Goal: Task Accomplishment & Management: Manage account settings

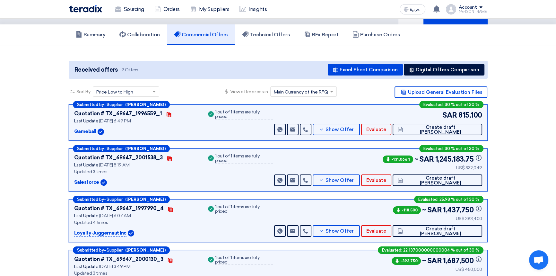
click at [87, 10] on img at bounding box center [85, 8] width 33 height 7
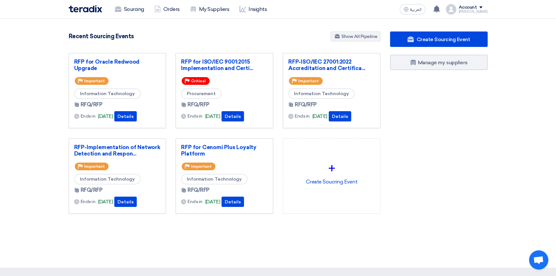
click at [326, 10] on div "Sourcing Orders My Suppliers Insights العربية ع You have a new offer for 'RFP f…" at bounding box center [278, 9] width 428 height 18
click at [82, 8] on img at bounding box center [85, 8] width 33 height 7
click at [254, 242] on section "4890 RFx remaining 10 Auctions remaining Create Sourcing Event" at bounding box center [278, 138] width 556 height 238
click at [446, 134] on div "Create Sourcing Event Manage my suppliers" at bounding box center [438, 135] width 107 height 208
click at [383, 8] on div "Sourcing Orders My Suppliers Insights العربية ع You have a new offer for 'RFP f…" at bounding box center [278, 9] width 428 height 18
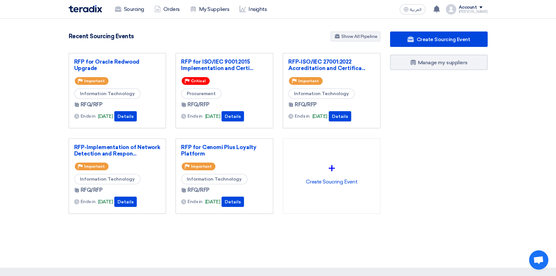
click at [288, 6] on div "Sourcing Orders My Suppliers Insights" at bounding box center [194, 9] width 251 height 14
click at [282, 37] on div "Recent Sourcing Events Show All Pipeline" at bounding box center [225, 36] width 312 height 11
click at [482, 6] on span at bounding box center [480, 7] width 3 height 2
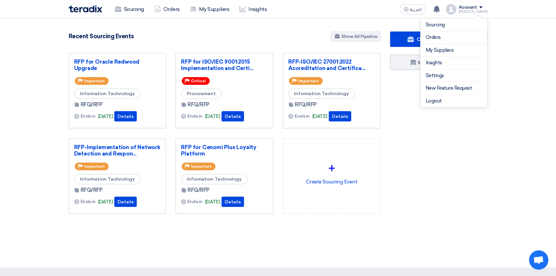
click at [524, 11] on nav "Sourcing Orders My Suppliers Insights العربية ع You have a new offer for 'RFP f…" at bounding box center [278, 9] width 556 height 19
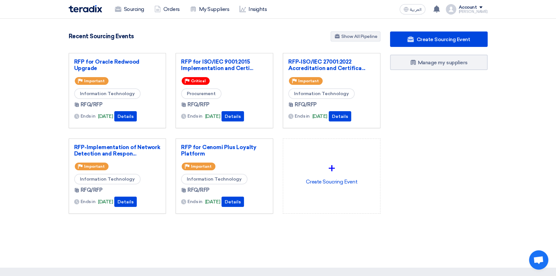
click at [506, 63] on section "4890 RFx remaining 10 Auctions remaining Create Sourcing Event" at bounding box center [278, 138] width 556 height 238
drag, startPoint x: 355, startPoint y: 9, endPoint x: 360, endPoint y: 2, distance: 8.9
click at [355, 9] on div "Sourcing Orders My Suppliers Insights العربية ع You have a new offer for 'RFP f…" at bounding box center [278, 9] width 428 height 18
click at [199, 63] on link "RFP for ISO/IEC 9001:2015 Implementation and Certi..." at bounding box center [224, 64] width 87 height 13
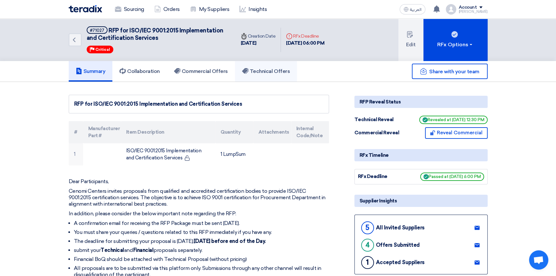
click at [259, 70] on h5 "Technical Offers" at bounding box center [266, 71] width 48 height 6
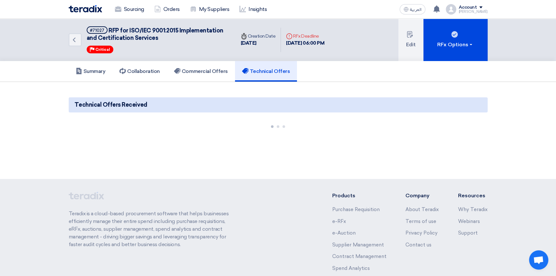
click at [394, 68] on div "Summary Collaboration Commercial Offers Technical Offers" at bounding box center [278, 71] width 419 height 21
click at [393, 85] on section "Technical Offers Received" at bounding box center [278, 112] width 556 height 61
click at [392, 69] on div "Summary Collaboration Commercial Offers Technical Offers" at bounding box center [278, 71] width 419 height 21
click at [392, 86] on section "Technical Offers Received" at bounding box center [278, 112] width 556 height 61
click at [386, 65] on div "Summary Collaboration Commercial Offers Technical Offers" at bounding box center [278, 71] width 419 height 21
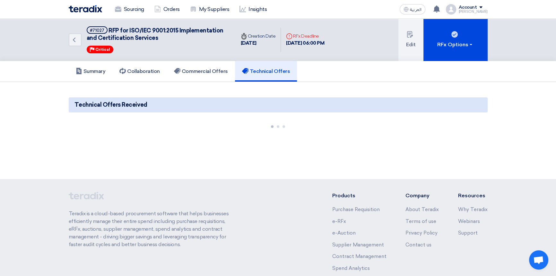
click at [382, 91] on section "Technical Offers Received" at bounding box center [278, 112] width 556 height 61
click at [381, 66] on div "Summary Collaboration Commercial Offers Technical Offers" at bounding box center [278, 71] width 419 height 21
click at [381, 88] on section "Technical Offers Received" at bounding box center [278, 112] width 556 height 61
click at [381, 69] on div "Summary Collaboration Commercial Offers Technical Offers" at bounding box center [278, 71] width 419 height 21
click at [381, 89] on section "Technical Offers Received" at bounding box center [278, 112] width 556 height 61
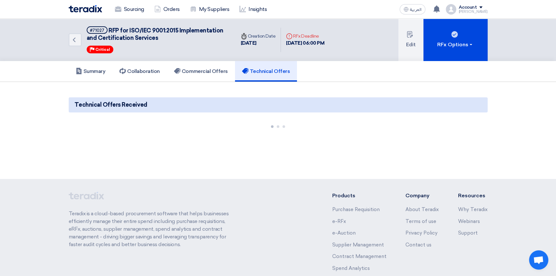
click at [382, 69] on div "Summary Collaboration Commercial Offers Technical Offers" at bounding box center [278, 71] width 419 height 21
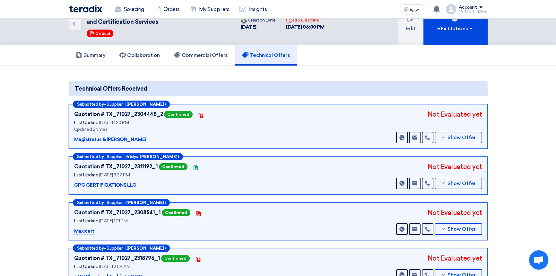
scroll to position [29, 0]
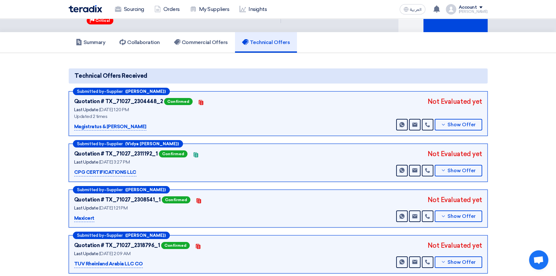
click at [369, 48] on div "Summary Collaboration Commercial Offers Technical Offers" at bounding box center [278, 42] width 419 height 21
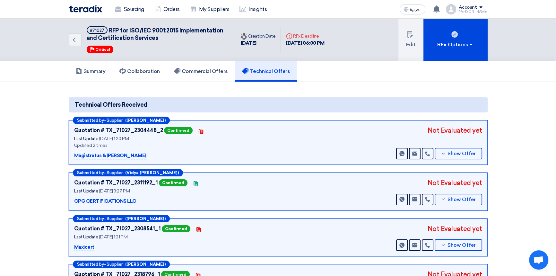
click at [359, 67] on div "Summary Collaboration Commercial Offers Technical Offers" at bounding box center [278, 71] width 419 height 21
click at [363, 88] on section "Technical Offers Received Submitted by – Supplier ([PERSON_NAME]) Quotation # T…" at bounding box center [278, 200] width 556 height 236
click at [366, 105] on div "Technical Offers Received" at bounding box center [278, 104] width 419 height 15
click at [367, 90] on section "Technical Offers Received Submitted by – Supplier ([PERSON_NAME]) Quotation # T…" at bounding box center [278, 200] width 556 height 236
click at [370, 73] on div "Summary Collaboration Commercial Offers Technical Offers" at bounding box center [278, 71] width 419 height 21
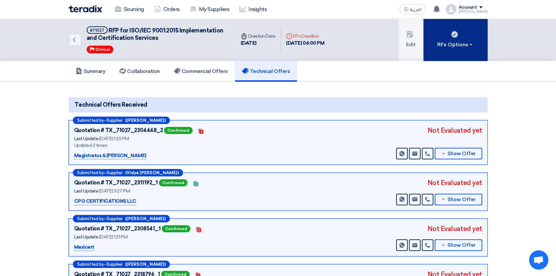
click at [474, 42] on button "RFx Options" at bounding box center [455, 40] width 64 height 42
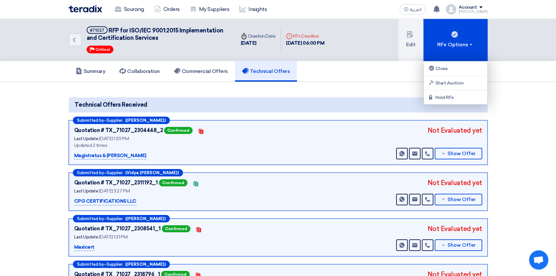
click at [375, 10] on div "Sourcing Orders My Suppliers Insights العربية ع You have a new offer for 'RFP f…" at bounding box center [278, 9] width 428 height 18
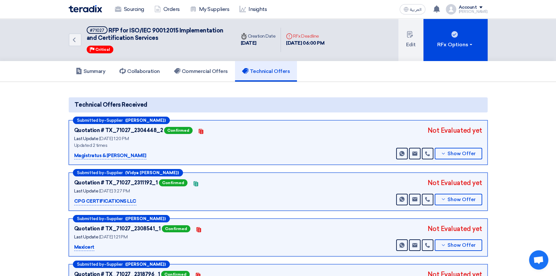
click at [384, 76] on div "Summary Collaboration Commercial Offers Technical Offers" at bounding box center [278, 71] width 419 height 21
click at [443, 106] on div "Technical Offers Received" at bounding box center [278, 104] width 419 height 15
click at [442, 91] on section "Technical Offers Received Submitted by – Supplier ([PERSON_NAME]) Quotation # T…" at bounding box center [278, 200] width 556 height 236
click at [483, 8] on div "Account" at bounding box center [473, 7] width 29 height 5
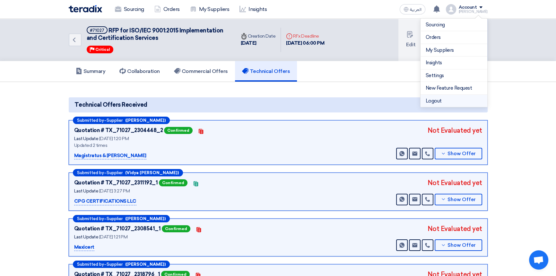
click at [436, 98] on li "Logout" at bounding box center [453, 101] width 67 height 13
